Goal: Task Accomplishment & Management: Complete application form

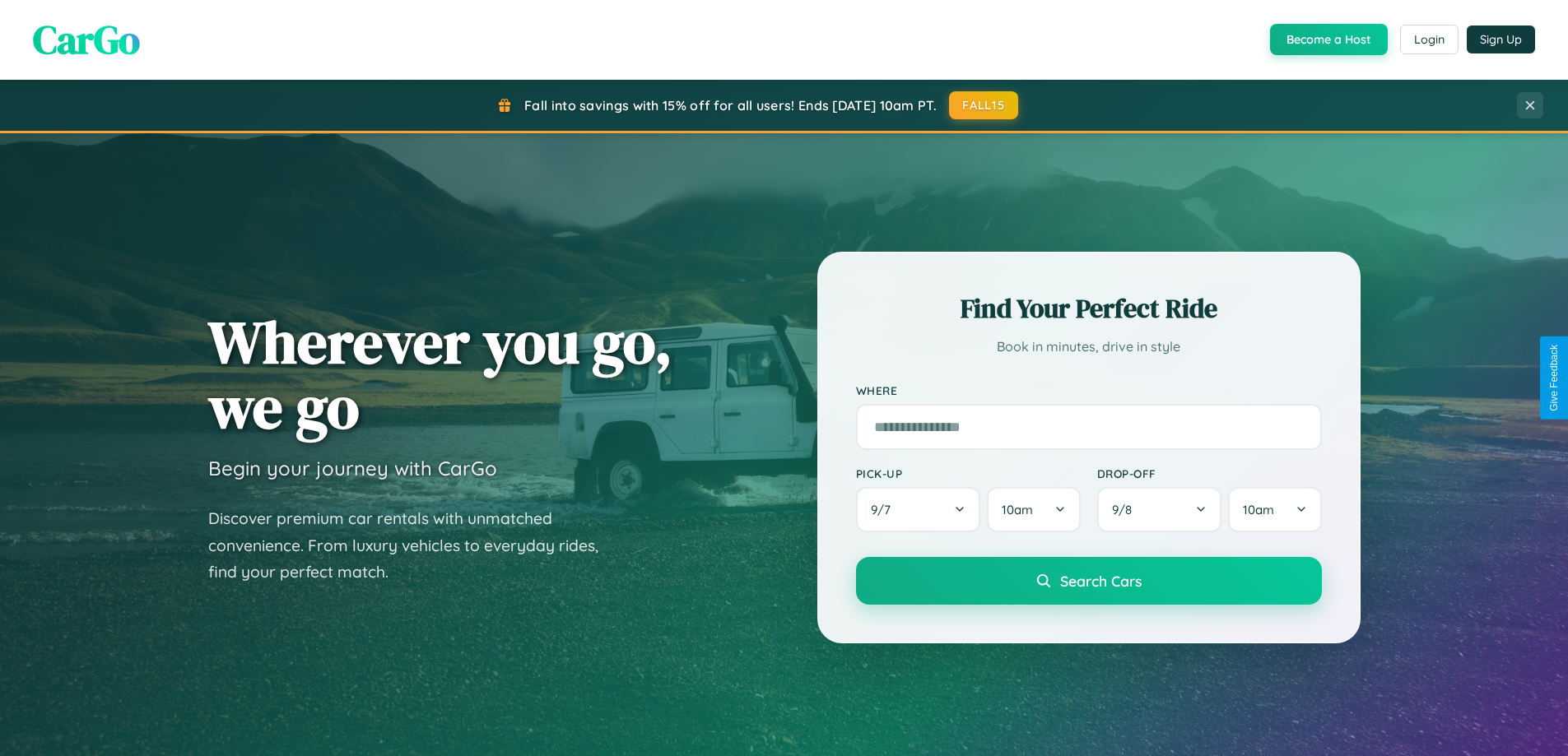
scroll to position [3165, 0]
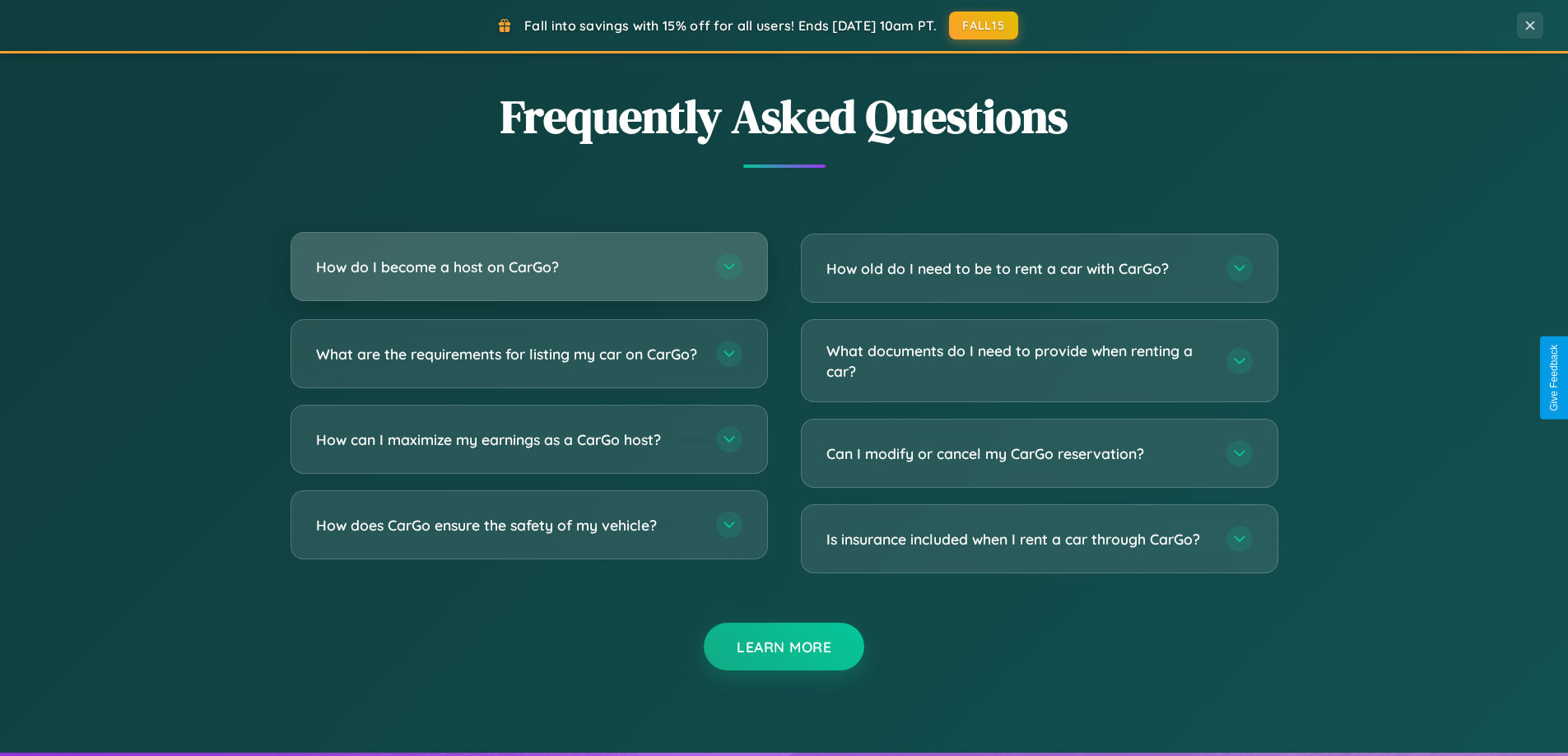
click at [528, 266] on h3 "How do I become a host on CarGo?" at bounding box center [507, 266] width 384 height 21
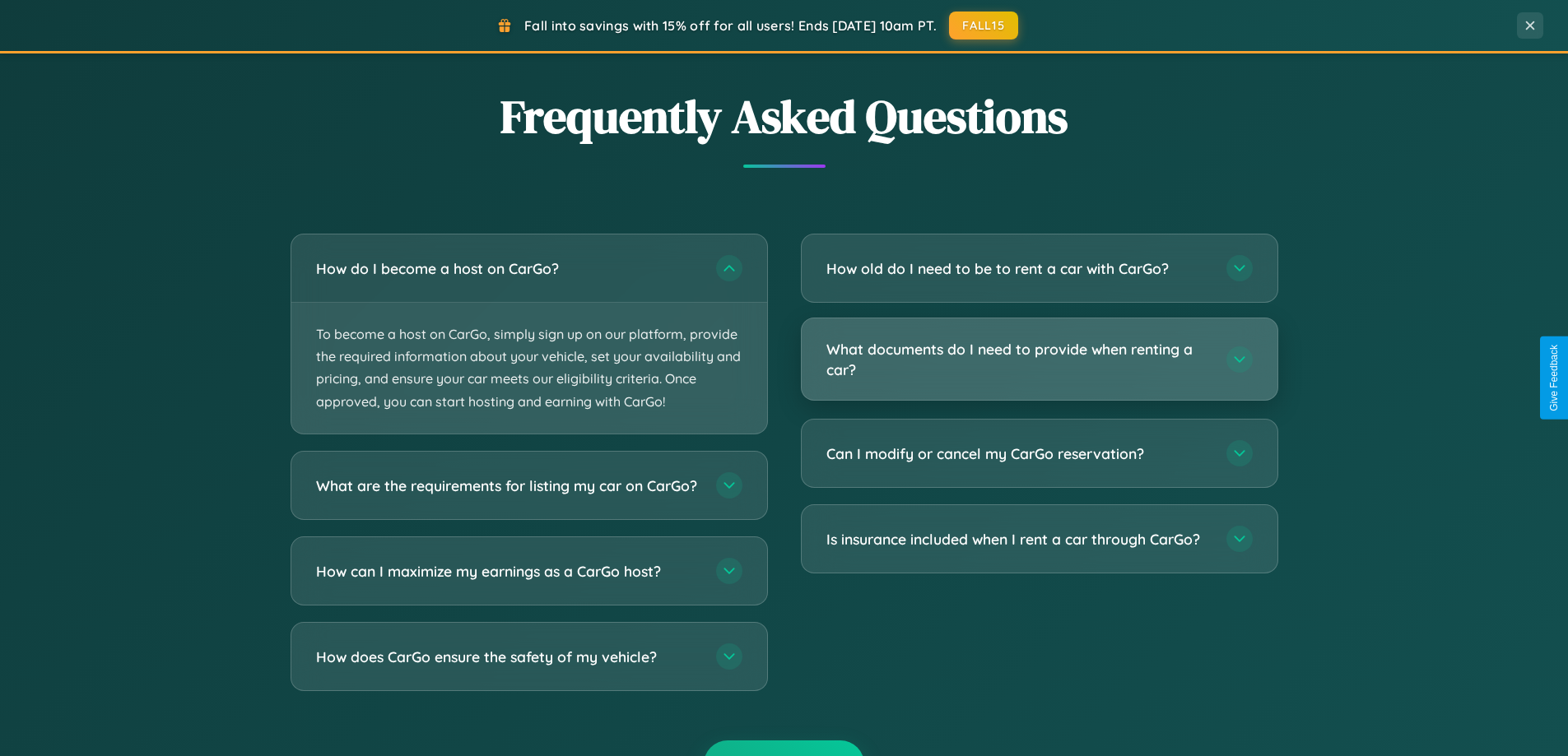
click at [1039, 360] on h3 "What documents do I need to provide when renting a car?" at bounding box center [1018, 359] width 384 height 40
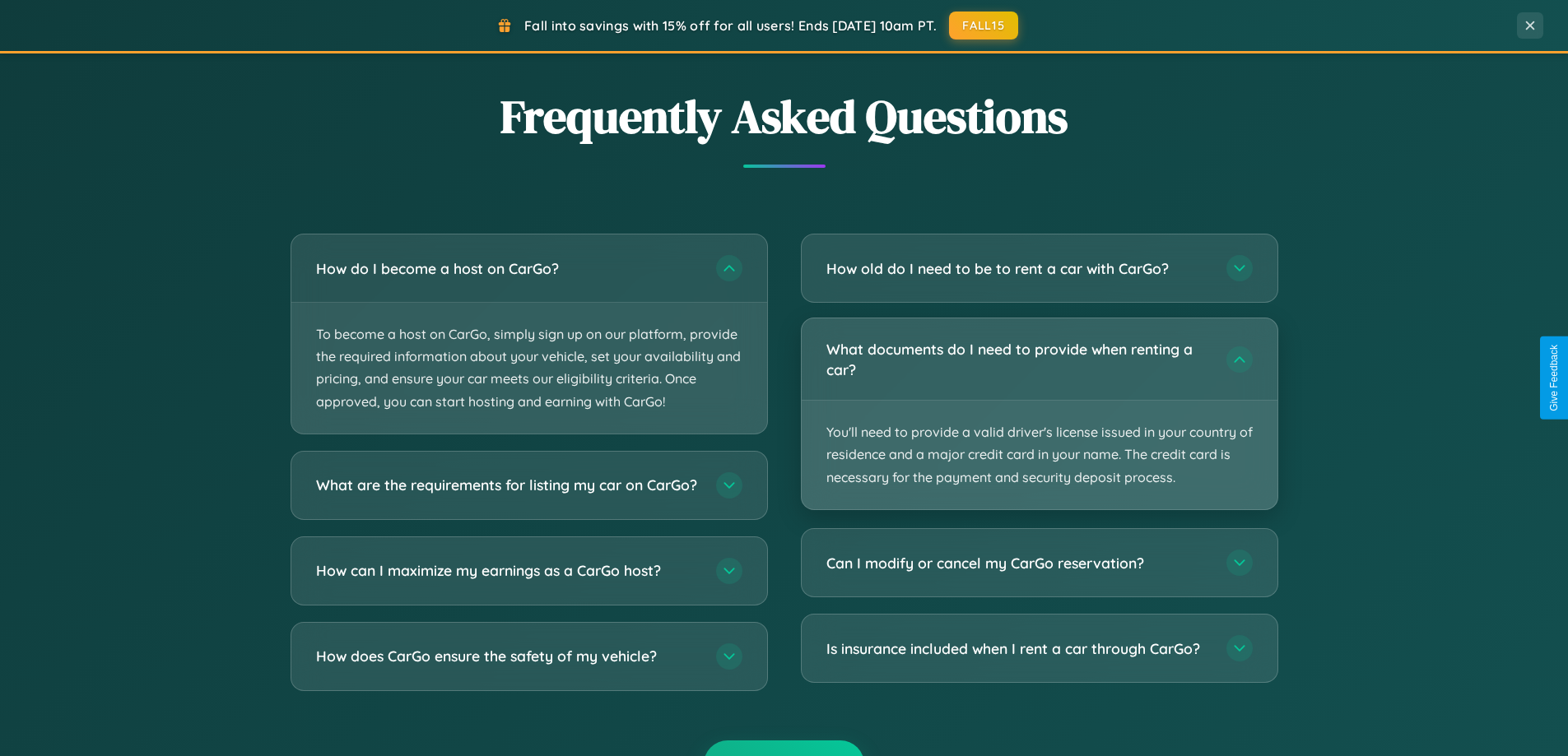
click at [1039, 413] on p "You'll need to provide a valid driver's license issued in your country of resid…" at bounding box center [1039, 455] width 476 height 109
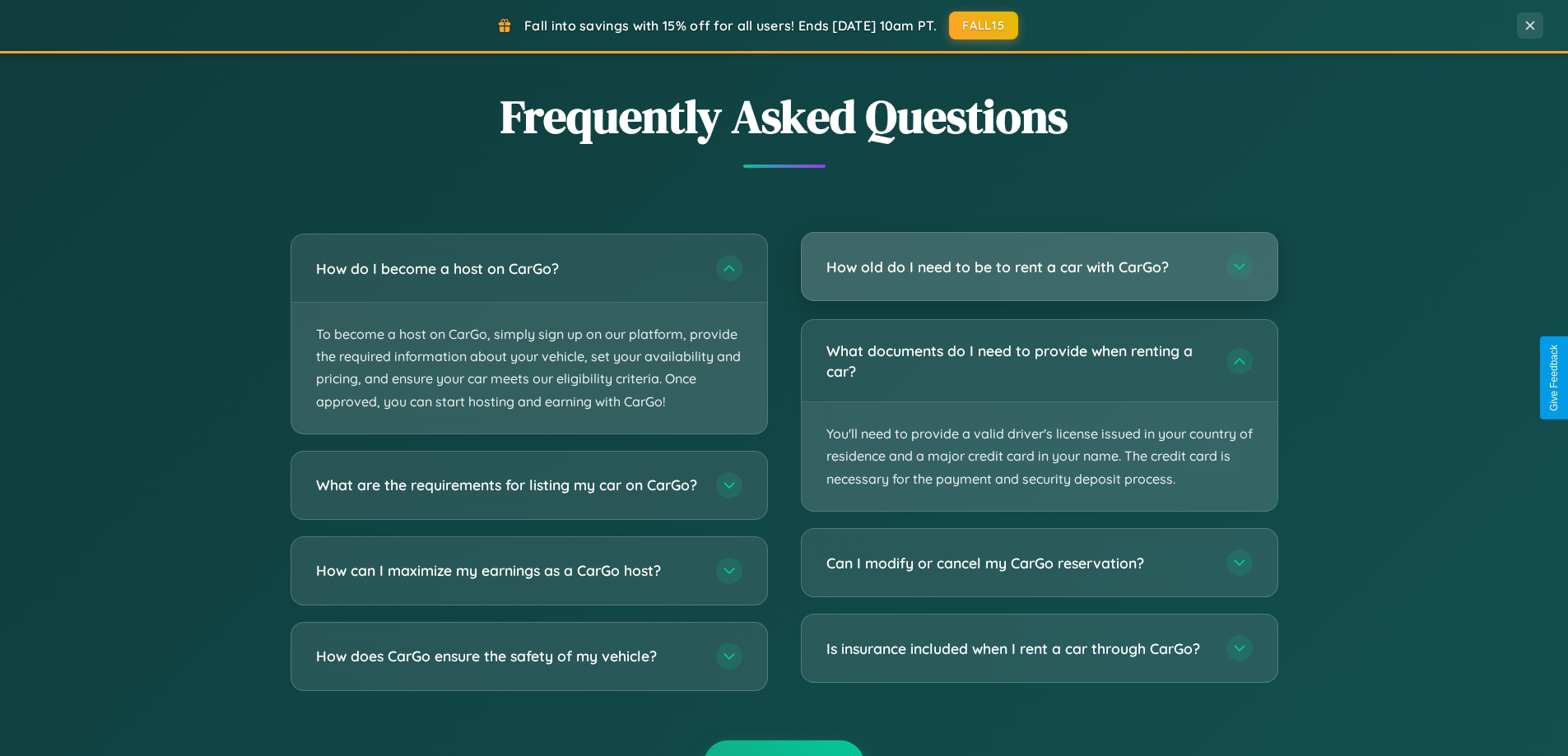
click at [1039, 268] on h3 "How old do I need to be to rent a car with CarGo?" at bounding box center [1018, 266] width 384 height 21
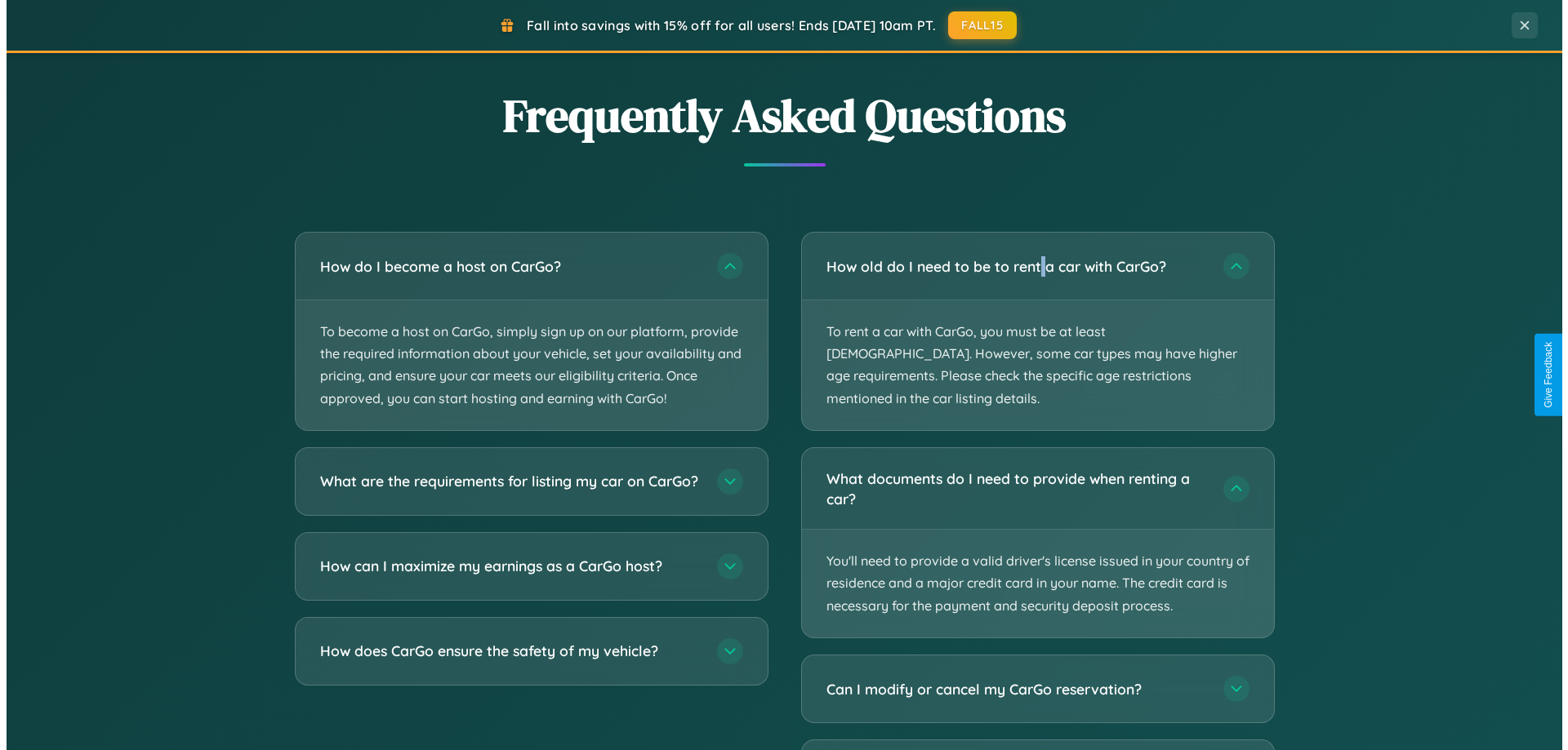
scroll to position [0, 0]
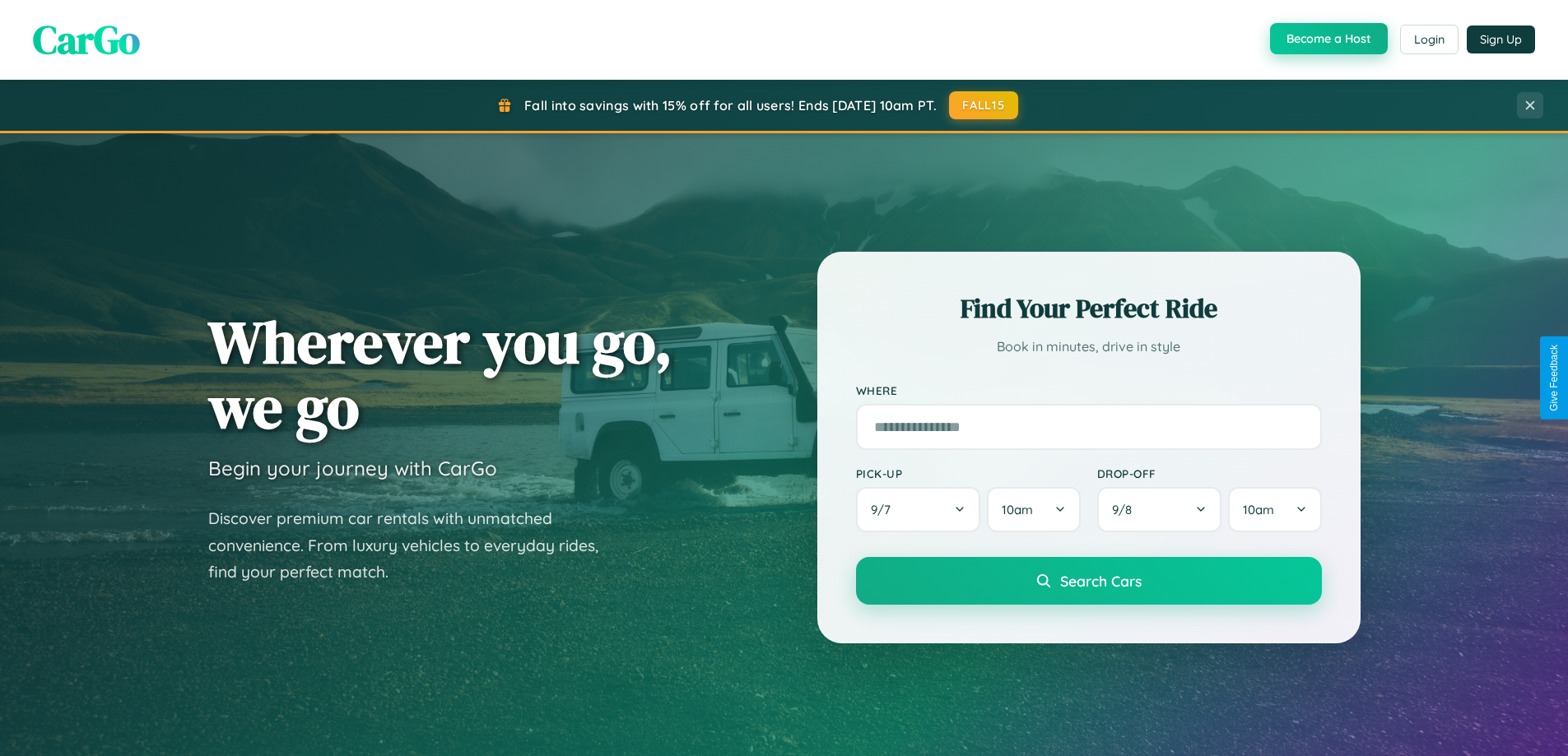
click at [1326, 38] on button "Become a Host" at bounding box center [1328, 38] width 118 height 31
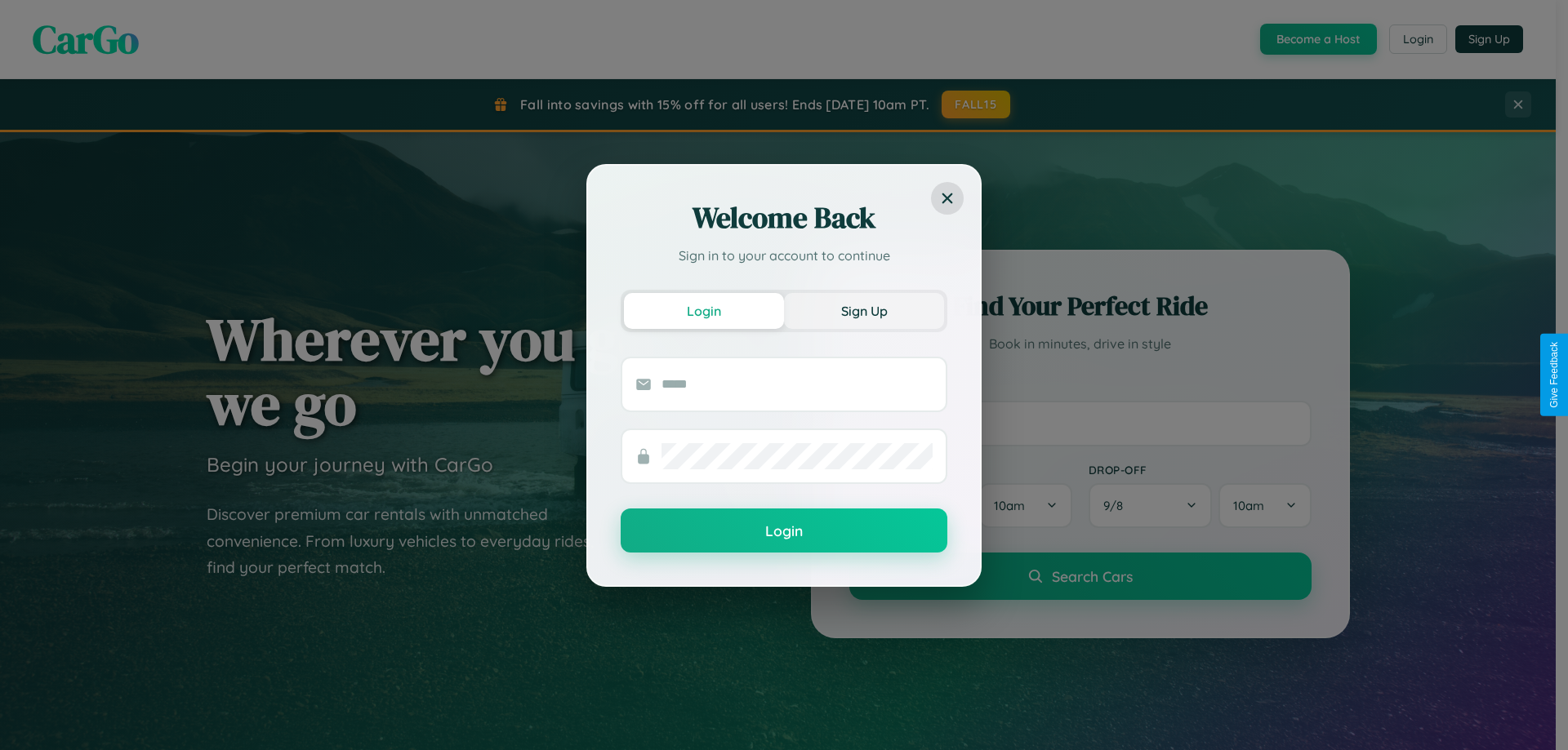
click at [864, 310] on button "Sign Up" at bounding box center [863, 310] width 160 height 36
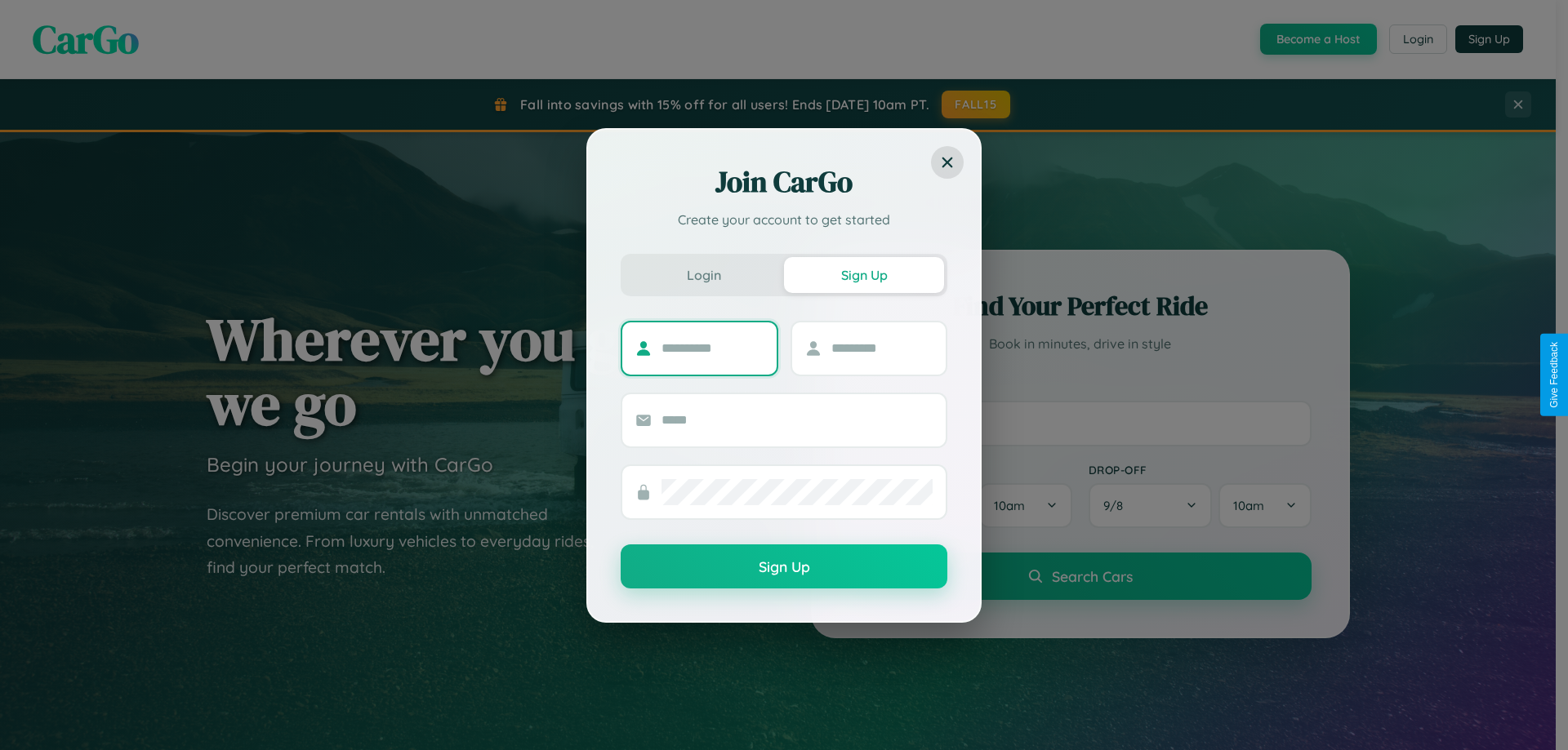
click at [712, 347] on input "text" at bounding box center [712, 349] width 102 height 27
type input "*****"
click at [881, 347] on input "text" at bounding box center [881, 349] width 102 height 27
type input "*****"
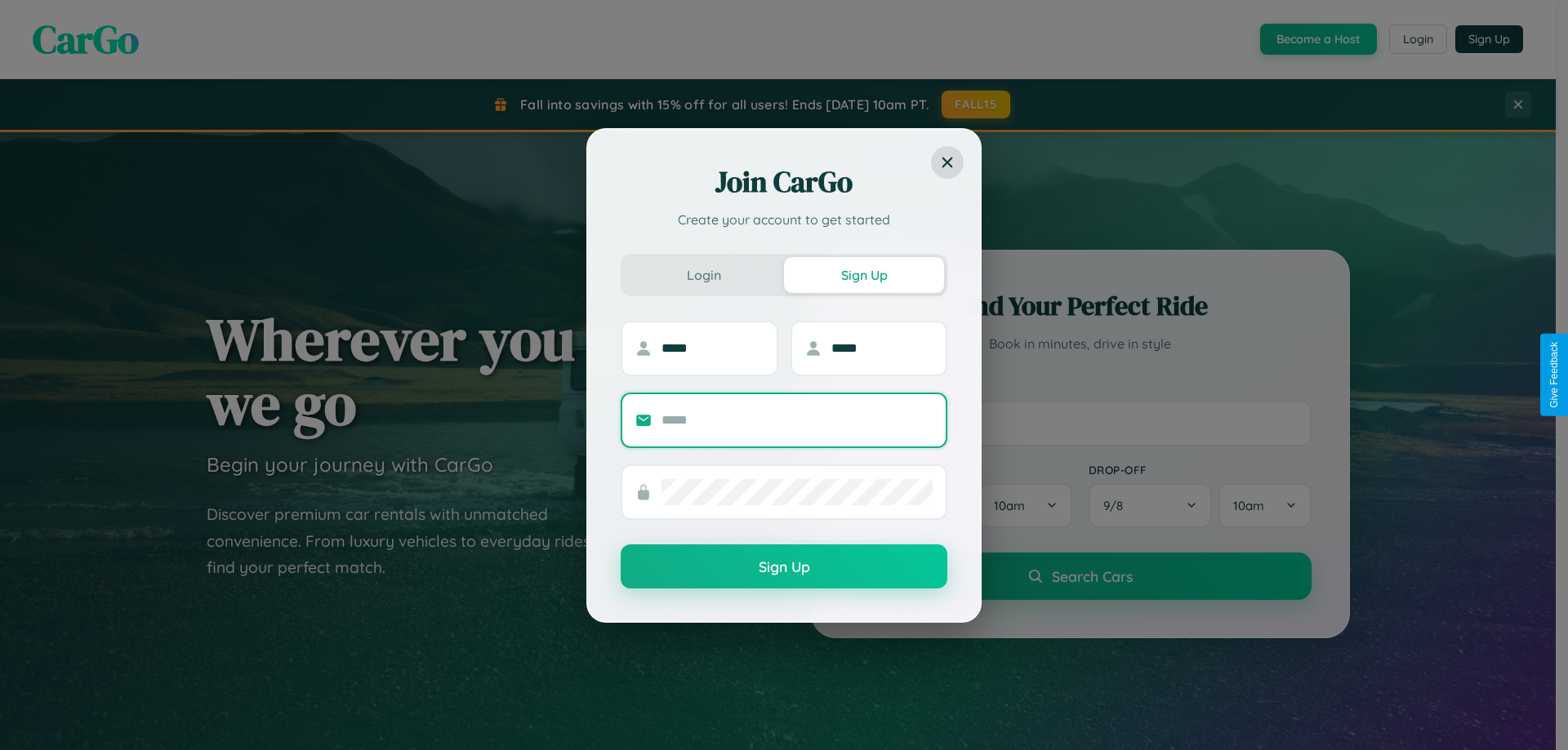
click at [797, 419] on input "text" at bounding box center [797, 420] width 271 height 27
type input "**********"
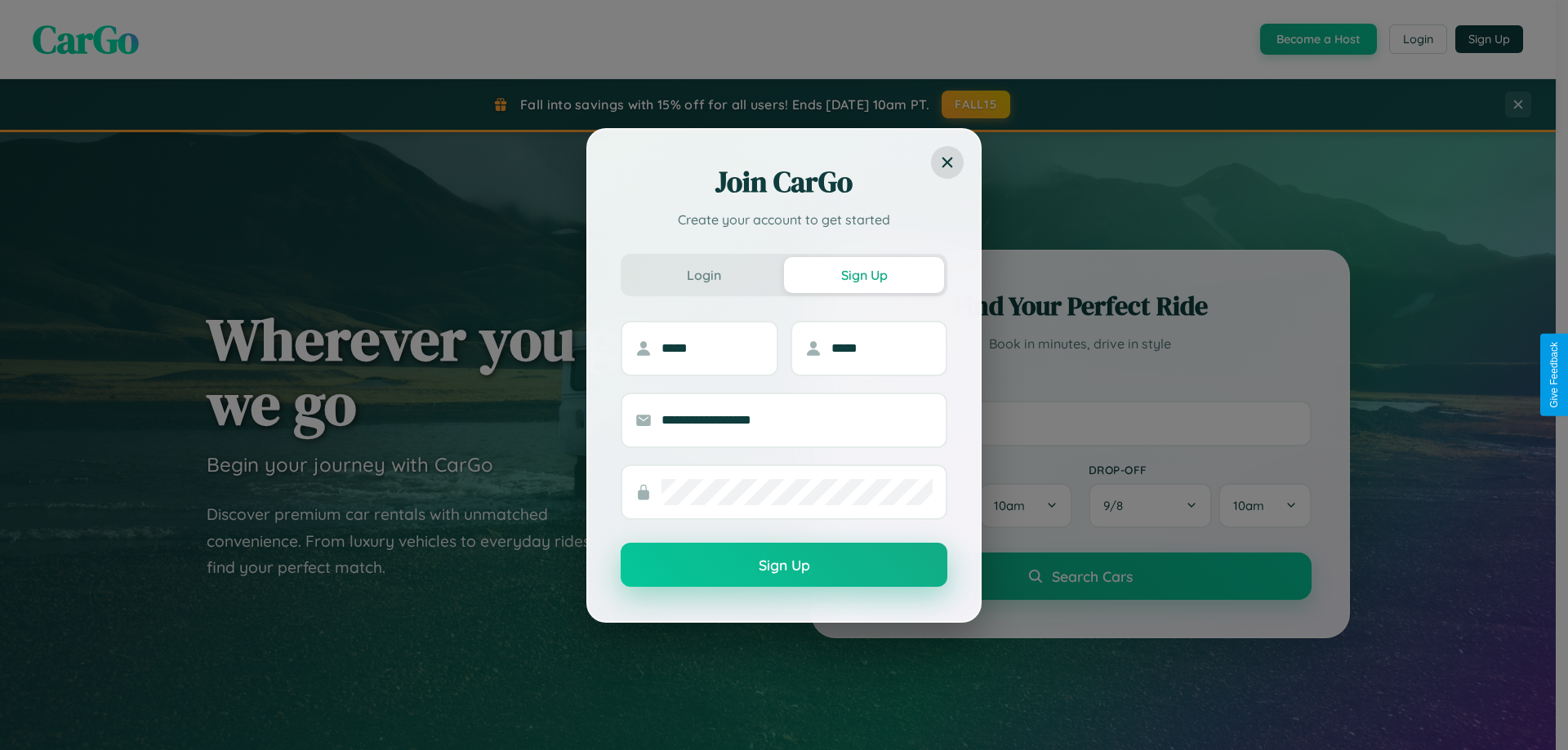
click at [784, 565] on button "Sign Up" at bounding box center [784, 564] width 327 height 44
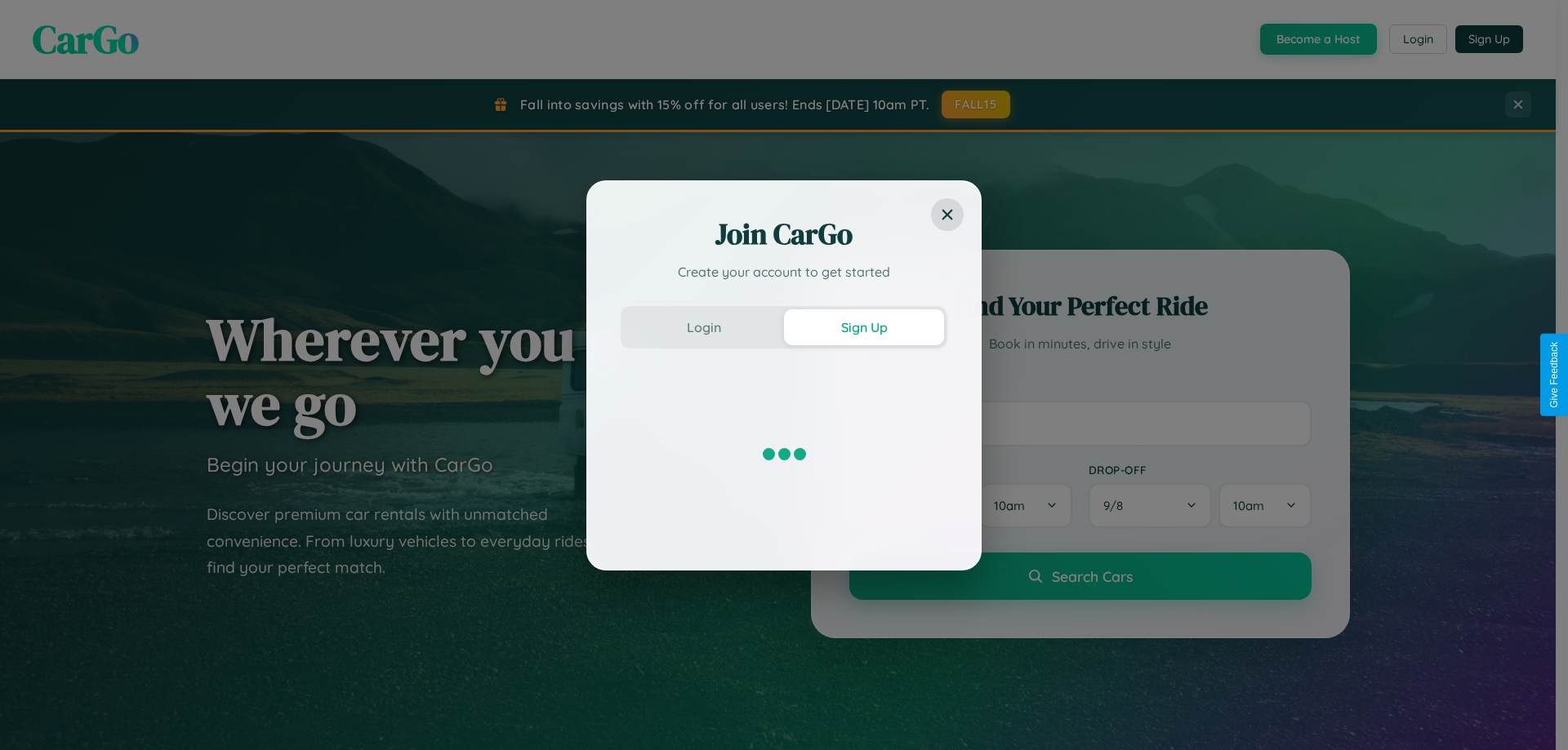
click at [1316, 39] on div "Join CarGo Create your account to get started Login Sign Up" at bounding box center [784, 375] width 1568 height 750
